Goal: Information Seeking & Learning: Check status

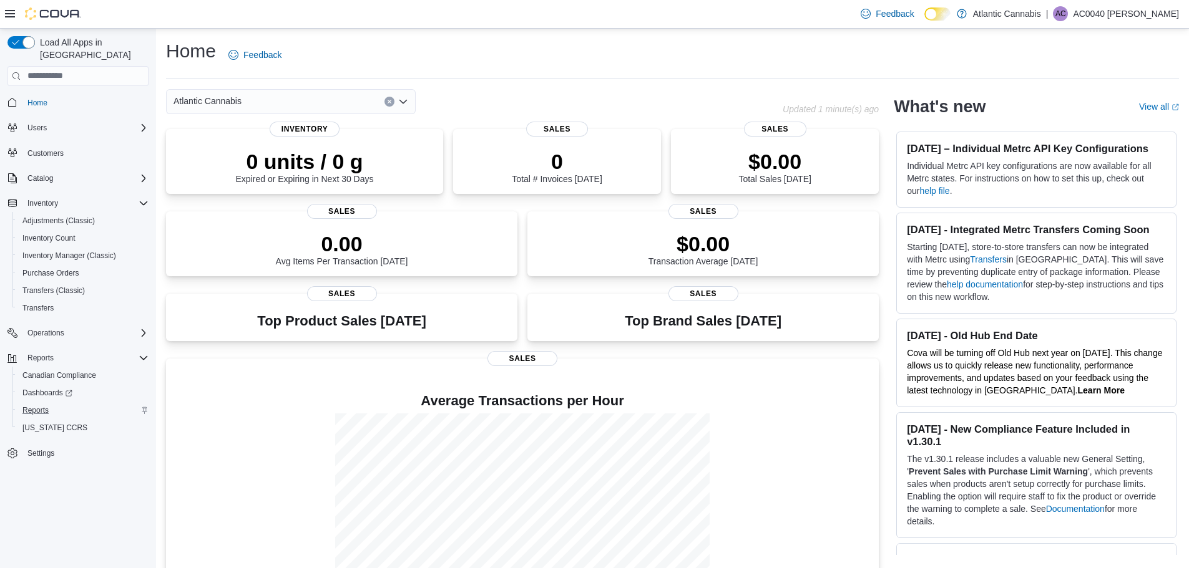
click at [69, 403] on div "Reports" at bounding box center [82, 410] width 131 height 15
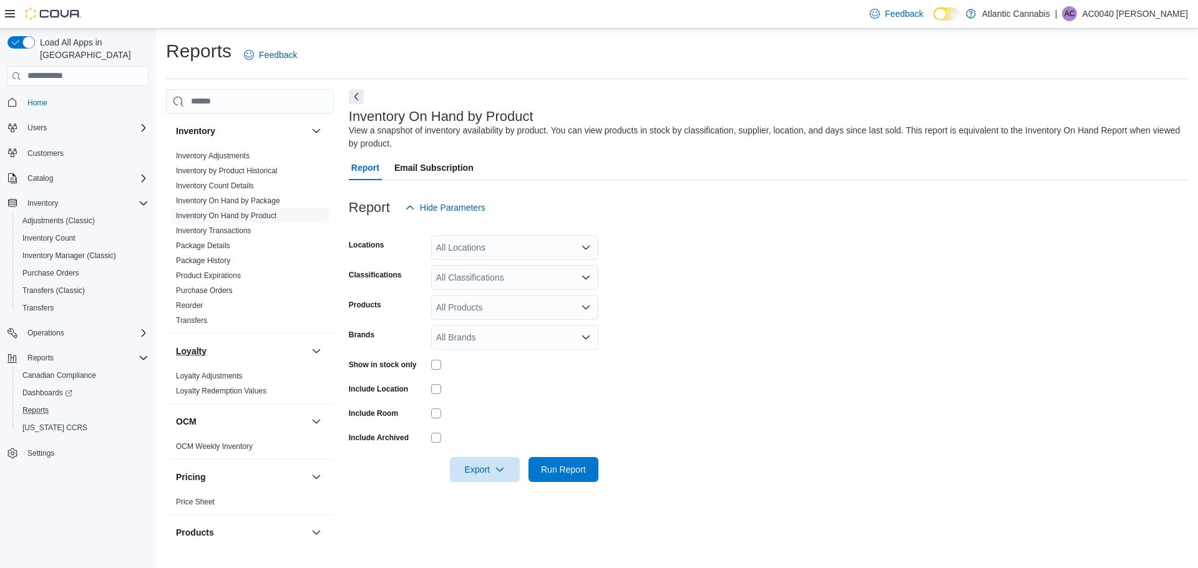
scroll to position [155, 0]
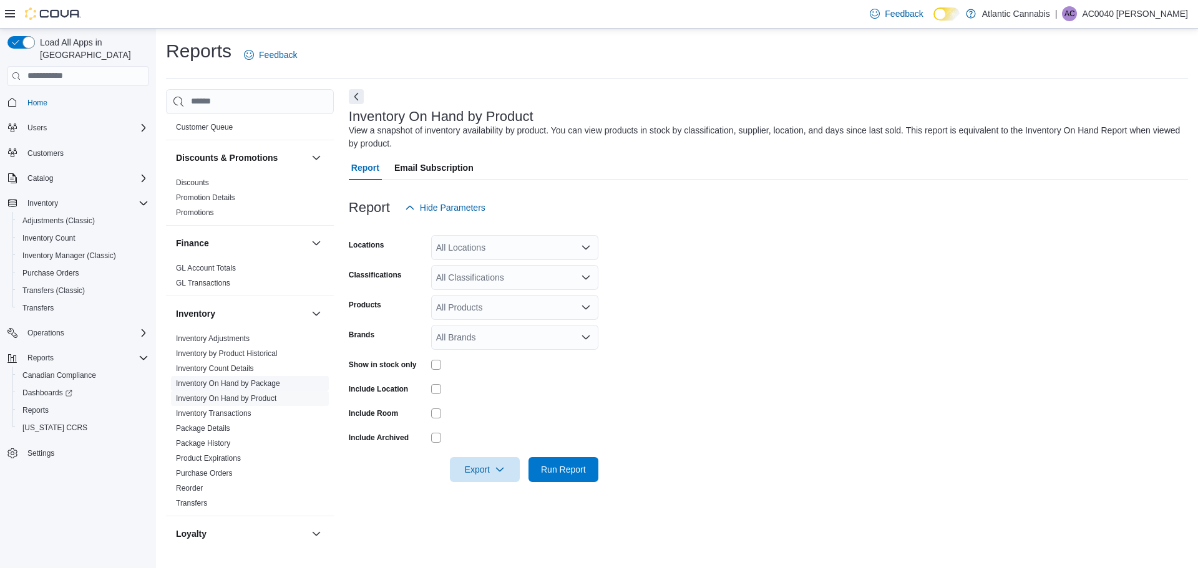
click at [265, 382] on link "Inventory On Hand by Package" at bounding box center [228, 383] width 104 height 9
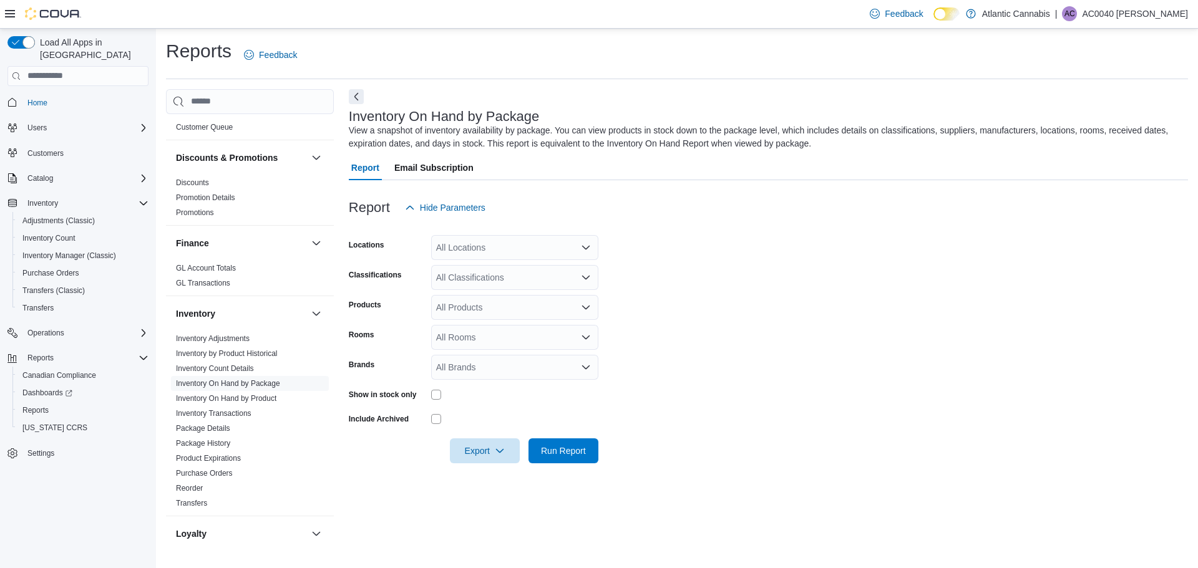
click at [475, 301] on div "All Products" at bounding box center [514, 307] width 167 height 25
click at [663, 212] on div "Report Hide Parameters" at bounding box center [768, 207] width 839 height 25
click at [520, 246] on div "All Locations" at bounding box center [514, 247] width 167 height 25
click at [702, 248] on form "Locations All Locations Classifications All Classifications Products All Produc…" at bounding box center [768, 341] width 839 height 243
click at [259, 396] on link "Inventory On Hand by Product" at bounding box center [226, 398] width 100 height 9
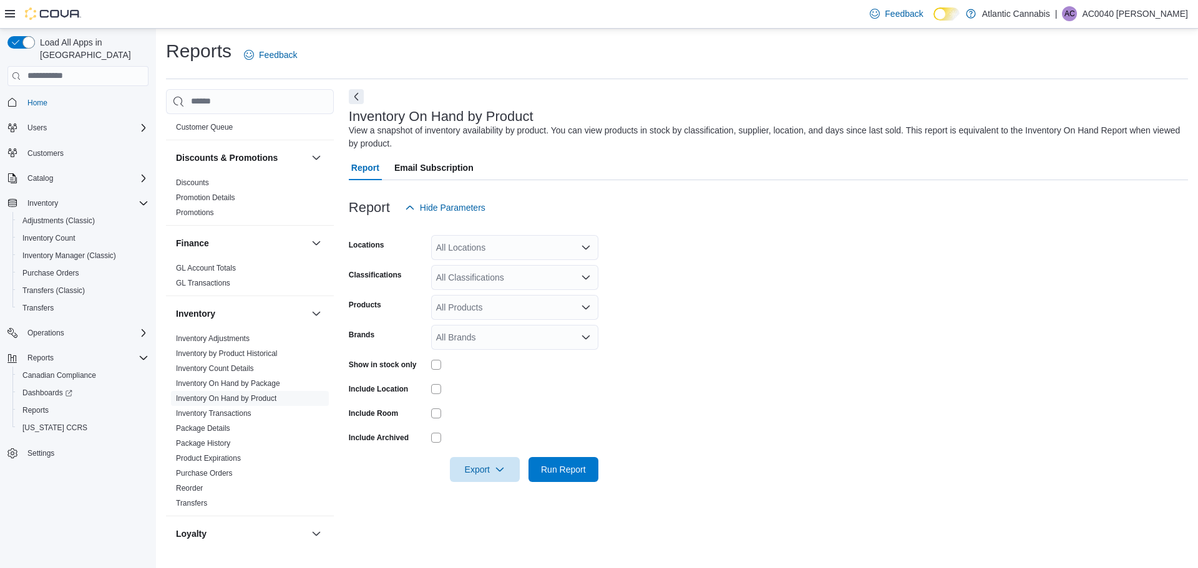
click at [562, 240] on div "All Locations" at bounding box center [514, 247] width 167 height 25
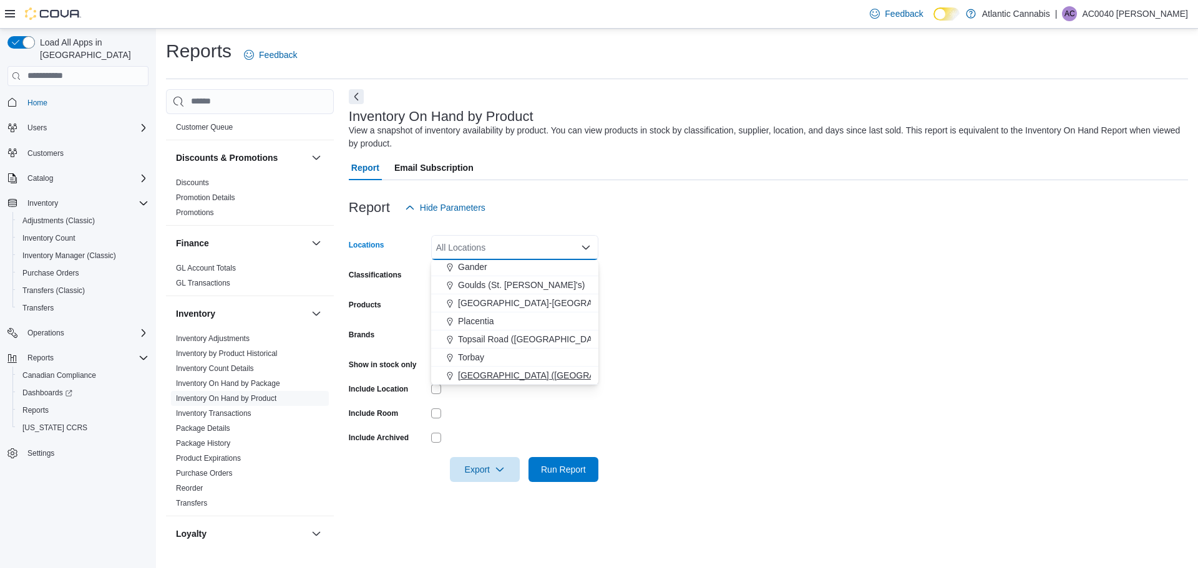
click at [529, 384] on button "[GEOGRAPHIC_DATA] ([GEOGRAPHIC_DATA][PERSON_NAME])" at bounding box center [514, 376] width 167 height 18
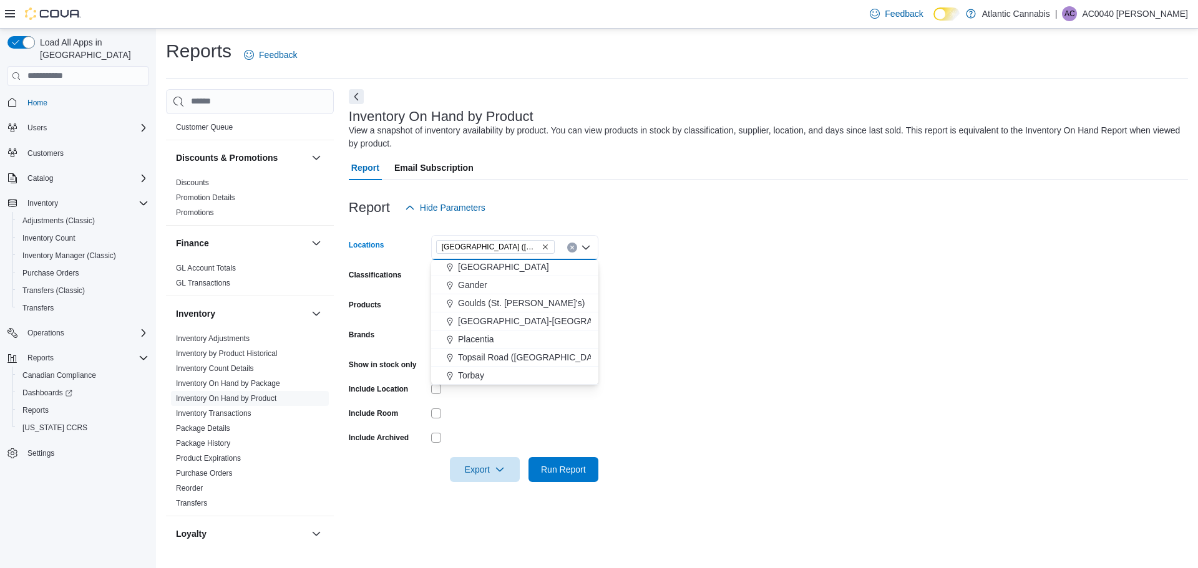
scroll to position [56, 0]
click at [659, 322] on form "Locations [GEOGRAPHIC_DATA] ([GEOGRAPHIC_DATA][PERSON_NAME]) Combo box. Selecte…" at bounding box center [768, 351] width 839 height 262
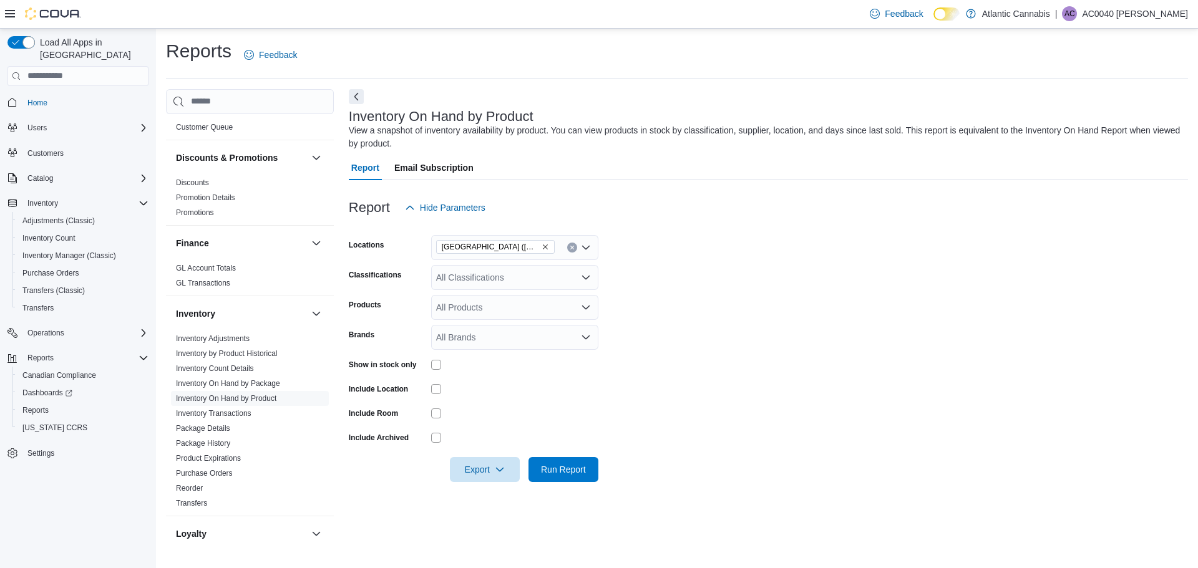
click at [540, 281] on div "All Classifications" at bounding box center [514, 277] width 167 height 25
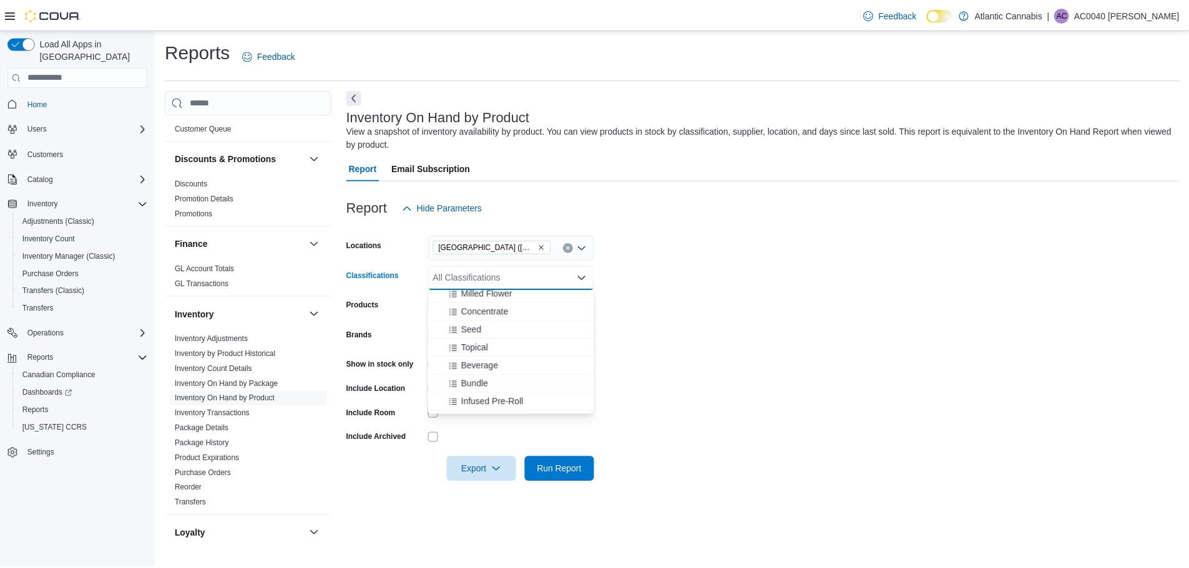
scroll to position [187, 0]
click at [527, 407] on button "Infused Pre-Roll" at bounding box center [514, 401] width 167 height 18
click at [510, 369] on div "Beverage" at bounding box center [515, 365] width 152 height 12
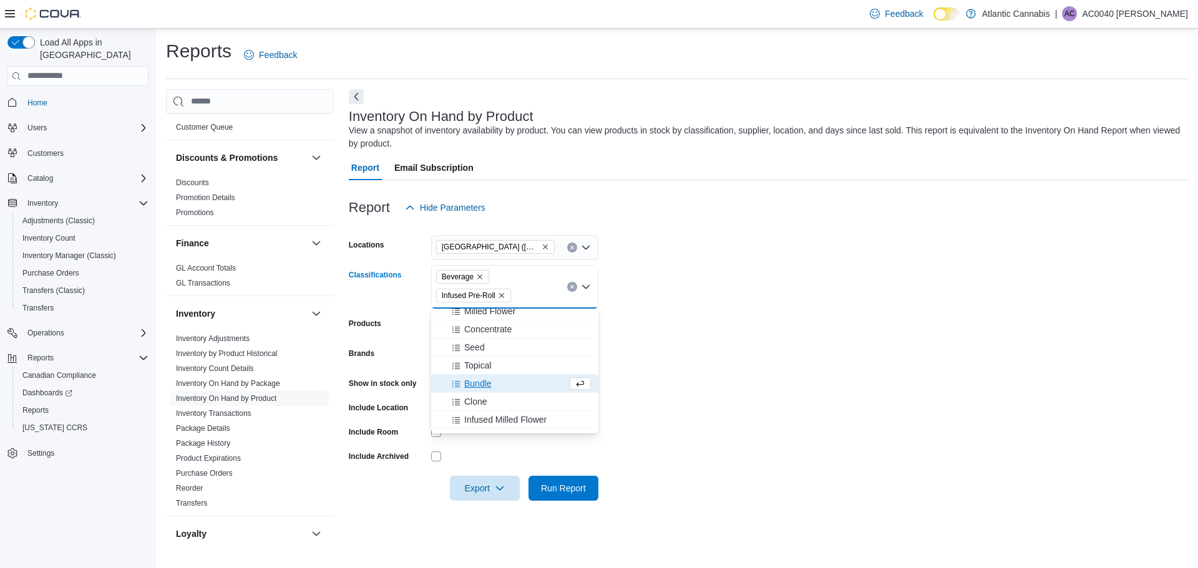
click at [647, 329] on form "Locations [GEOGRAPHIC_DATA] ([GEOGRAPHIC_DATA][PERSON_NAME]) Classifications Be…" at bounding box center [768, 360] width 839 height 281
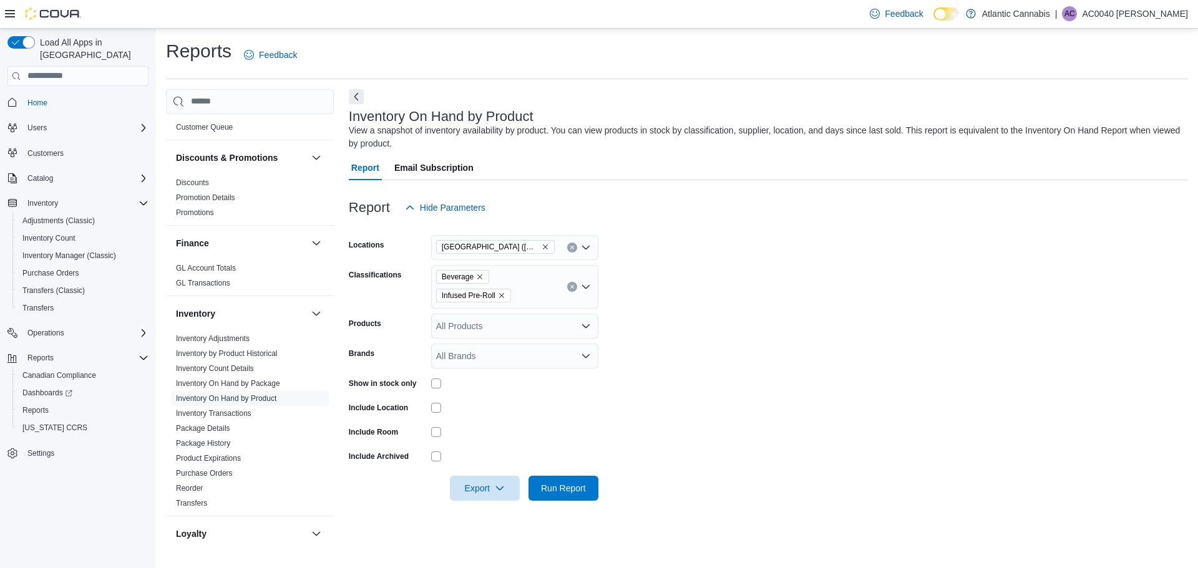
click at [542, 331] on div "All Products" at bounding box center [514, 326] width 167 height 25
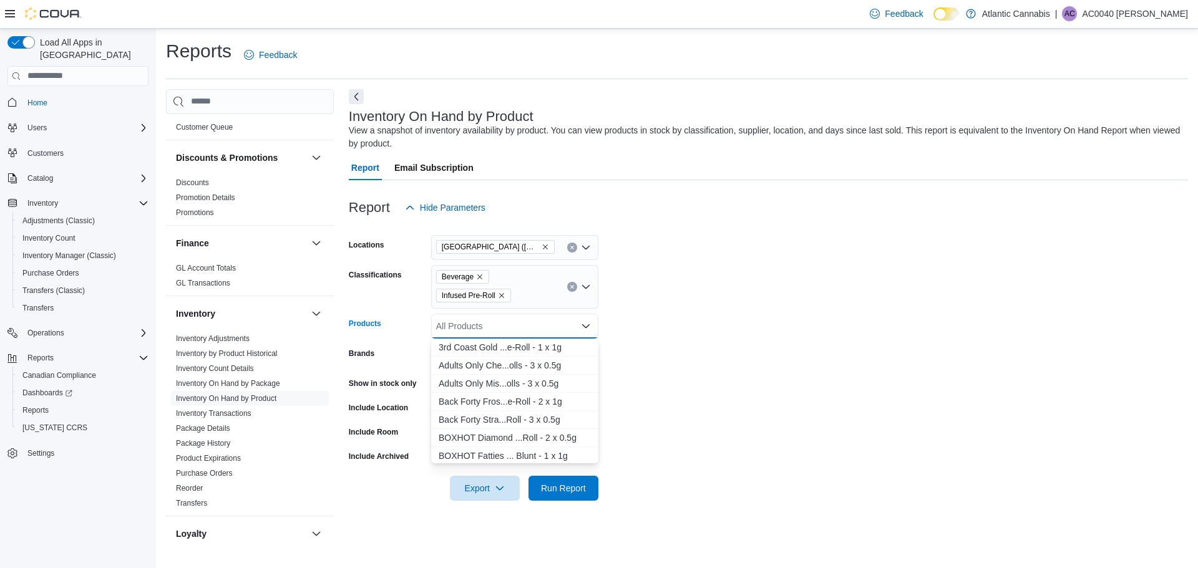
click at [664, 317] on form "Locations [GEOGRAPHIC_DATA] ([GEOGRAPHIC_DATA][PERSON_NAME]) Classifications Be…" at bounding box center [768, 360] width 839 height 281
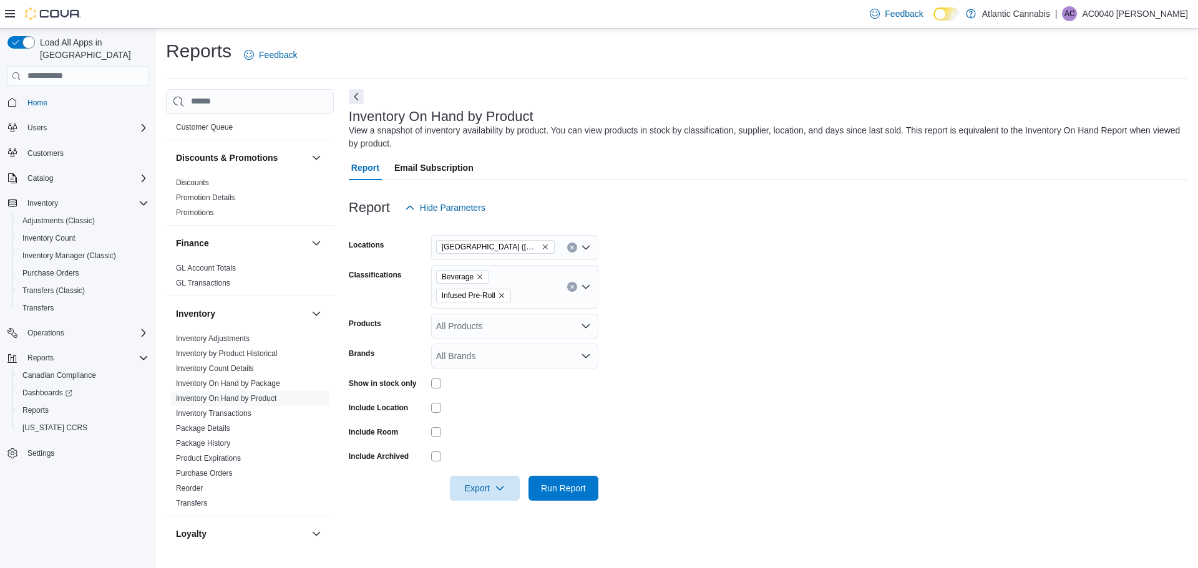
click at [525, 356] on div "All Brands" at bounding box center [514, 356] width 167 height 25
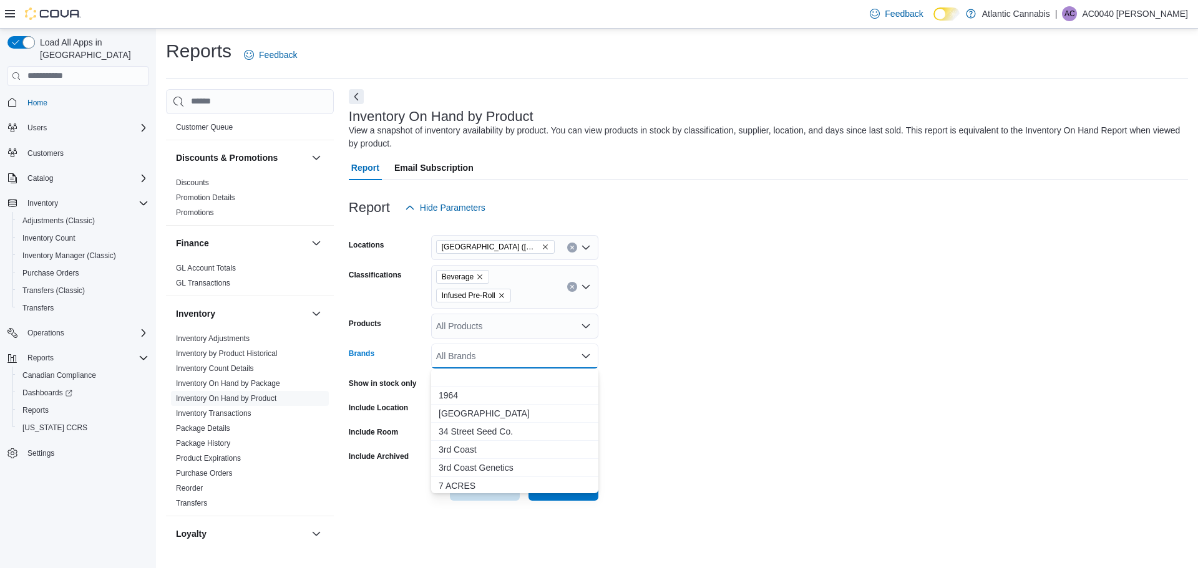
click at [701, 330] on form "Locations [GEOGRAPHIC_DATA] ([GEOGRAPHIC_DATA][PERSON_NAME]) Classifications Be…" at bounding box center [768, 360] width 839 height 281
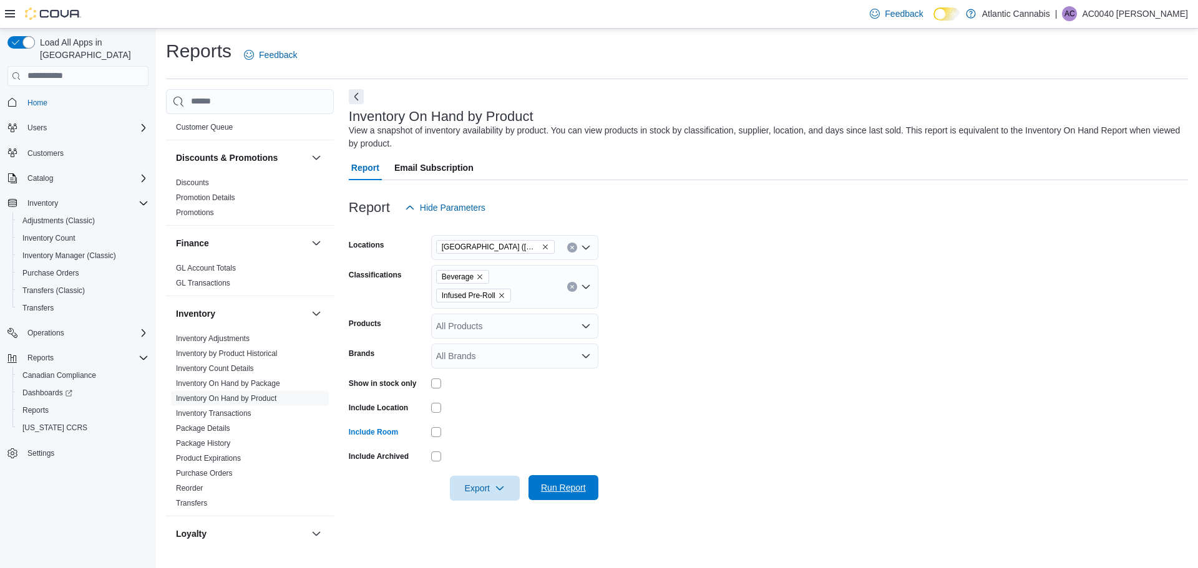
click at [568, 487] on span "Run Report" at bounding box center [563, 488] width 45 height 12
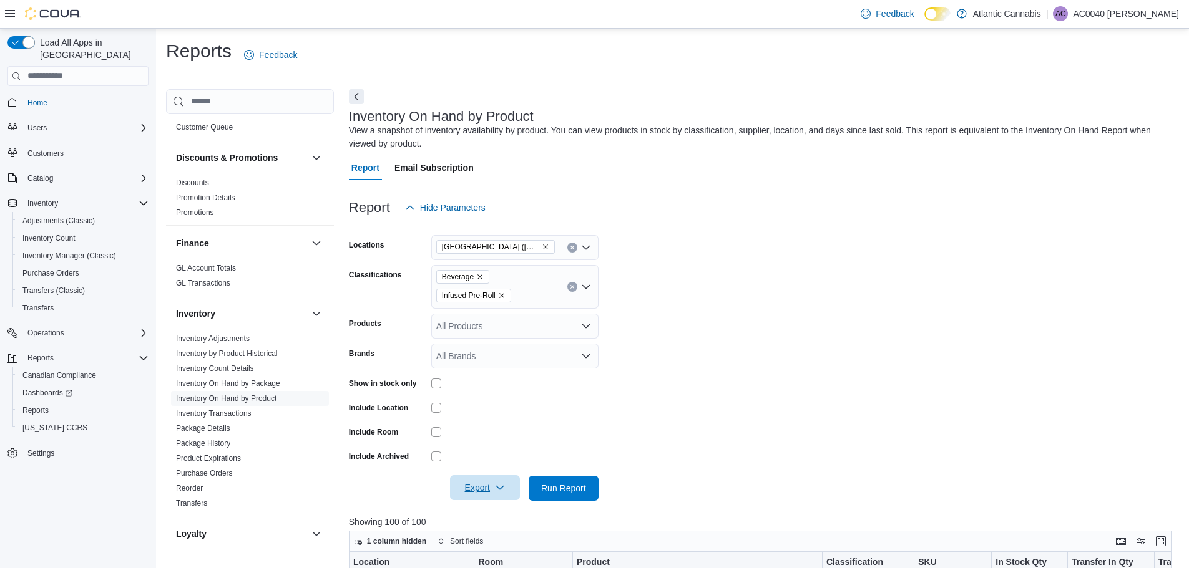
click at [505, 487] on span "Export" at bounding box center [484, 487] width 55 height 25
click at [496, 411] on span "Export to Excel" at bounding box center [487, 414] width 56 height 10
